Goal: Use online tool/utility: Utilize a website feature to perform a specific function

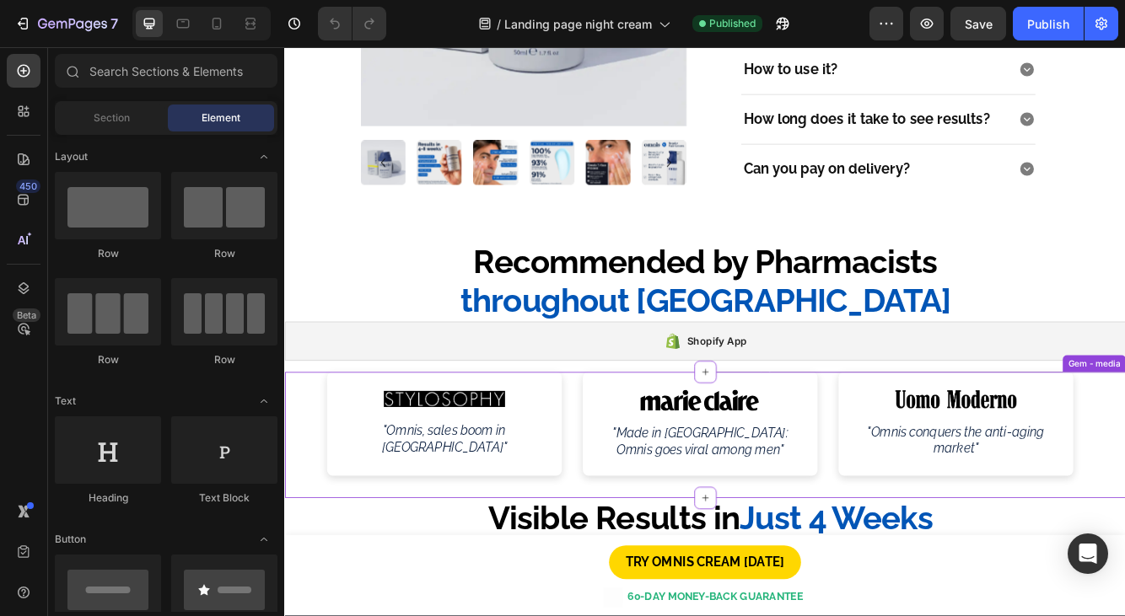
scroll to position [1028, 0]
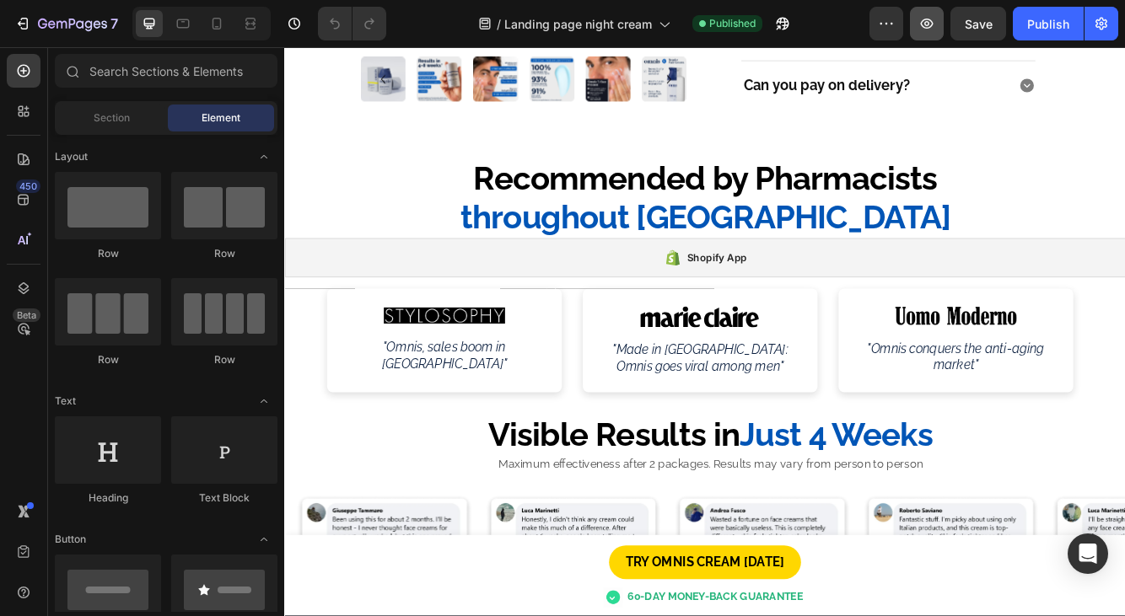
click at [938, 23] on button "button" at bounding box center [927, 24] width 34 height 34
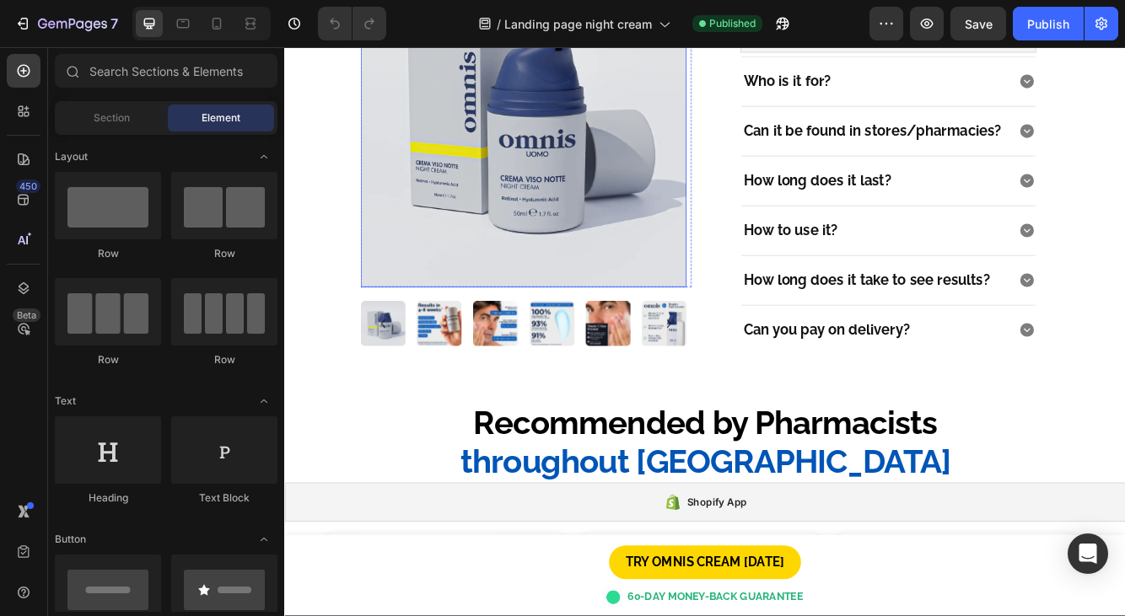
scroll to position [917, 0]
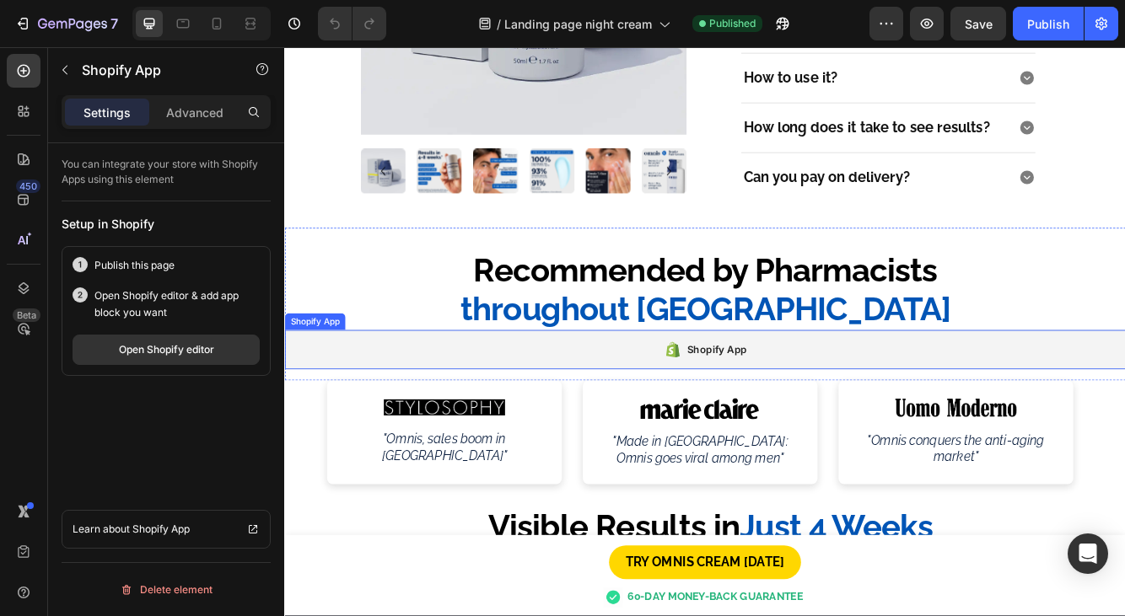
click at [704, 416] on div "Shopify App" at bounding box center [790, 411] width 1012 height 47
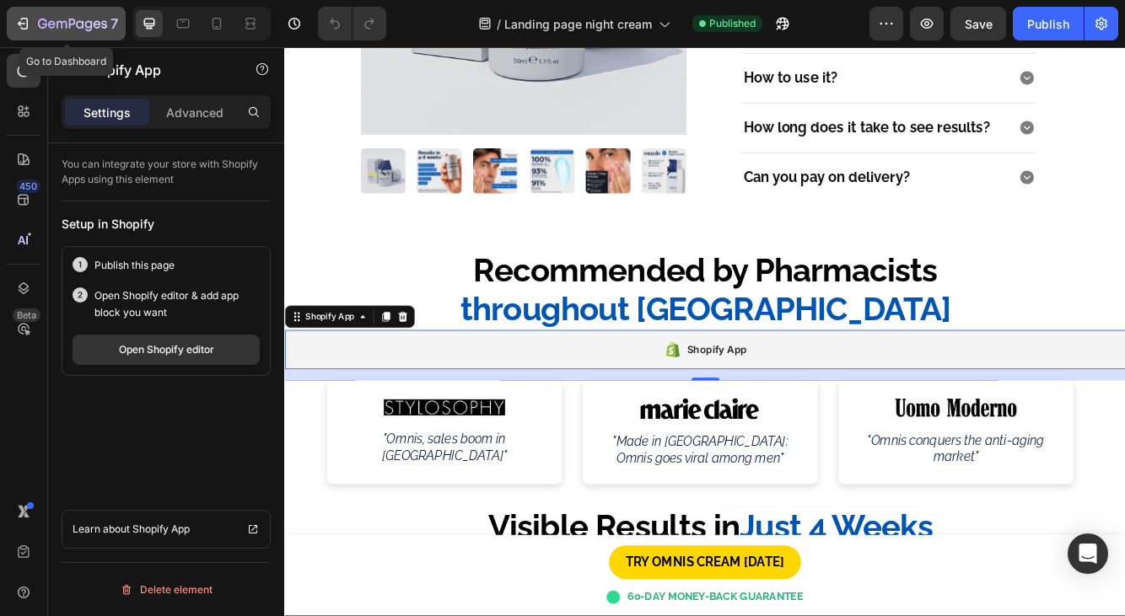
click at [40, 24] on icon "button" at bounding box center [72, 25] width 69 height 14
